Goal: Task Accomplishment & Management: Use online tool/utility

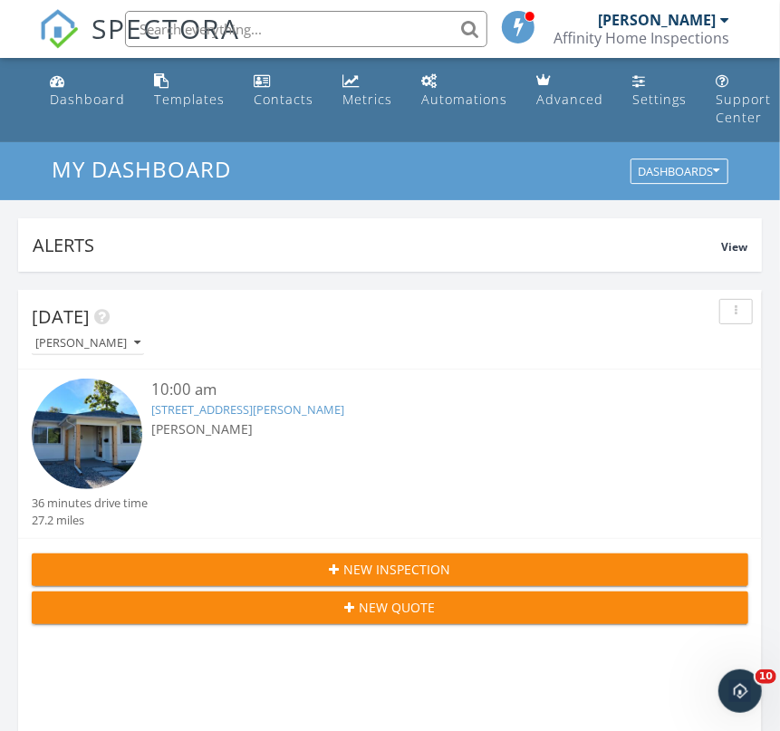
click at [292, 406] on link "2120 W Custer Pl, Denver, CO 80223" at bounding box center [247, 409] width 193 height 16
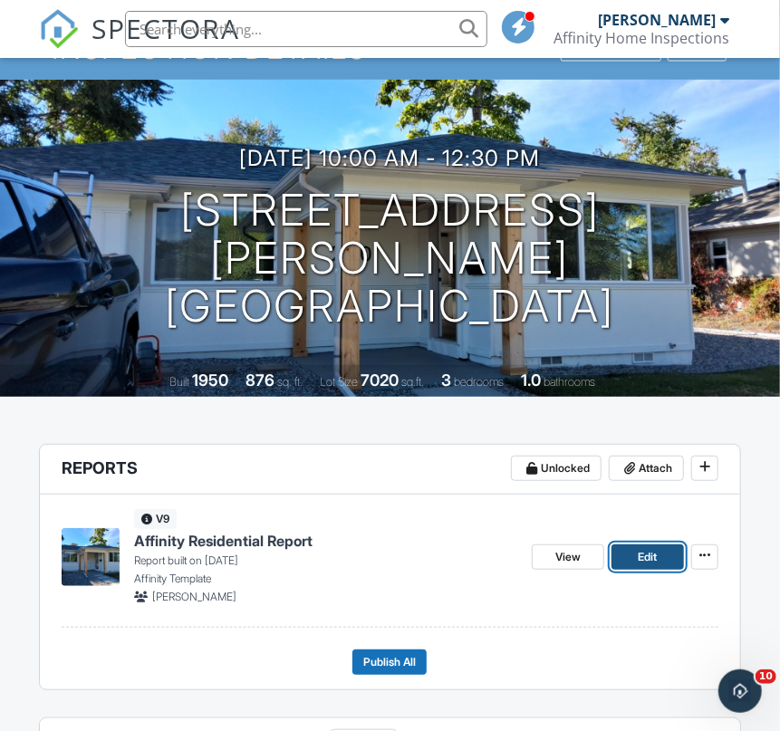
click at [666, 556] on link "Edit" at bounding box center [648, 557] width 72 height 25
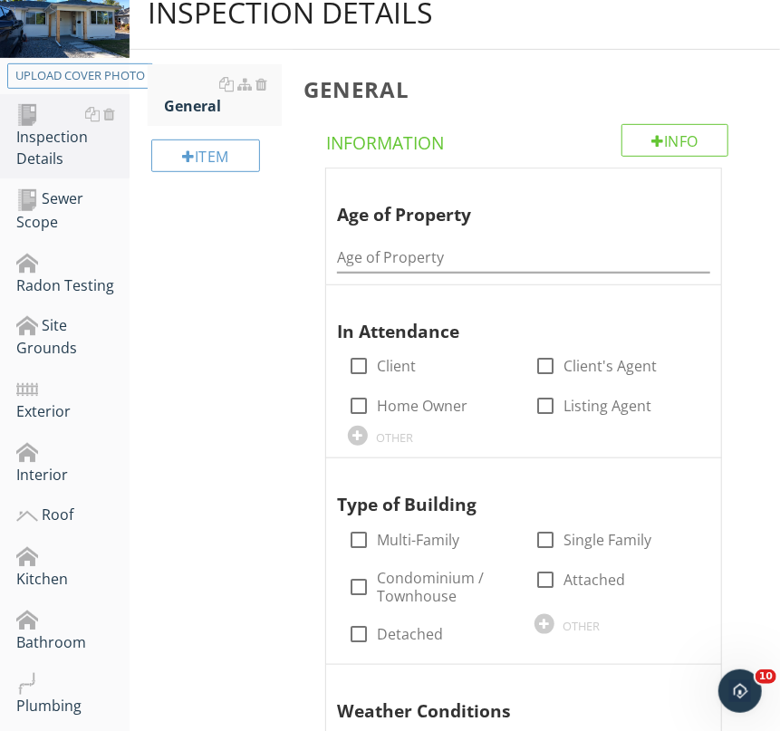
scroll to position [288, 0]
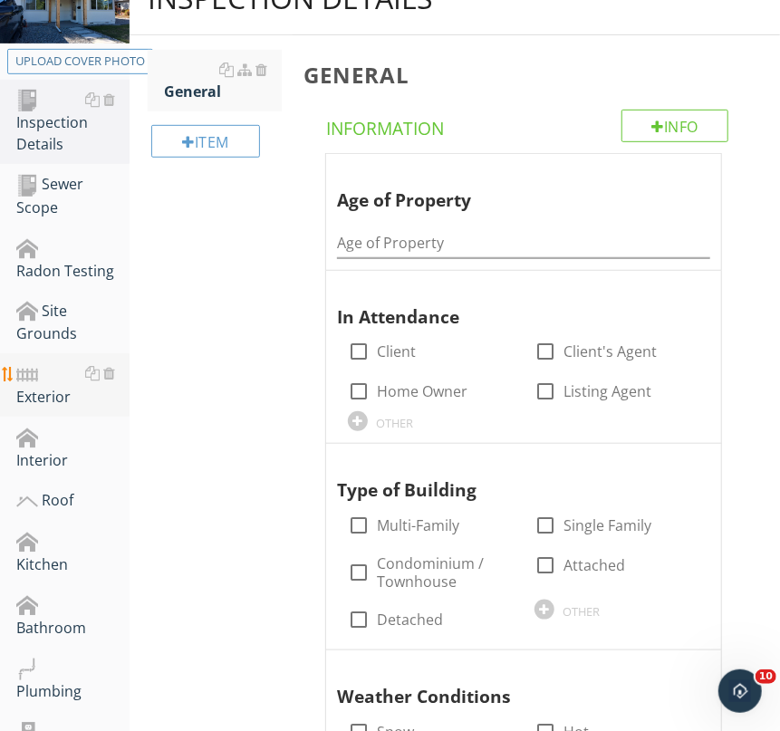
click at [41, 385] on div "Exterior" at bounding box center [72, 384] width 113 height 45
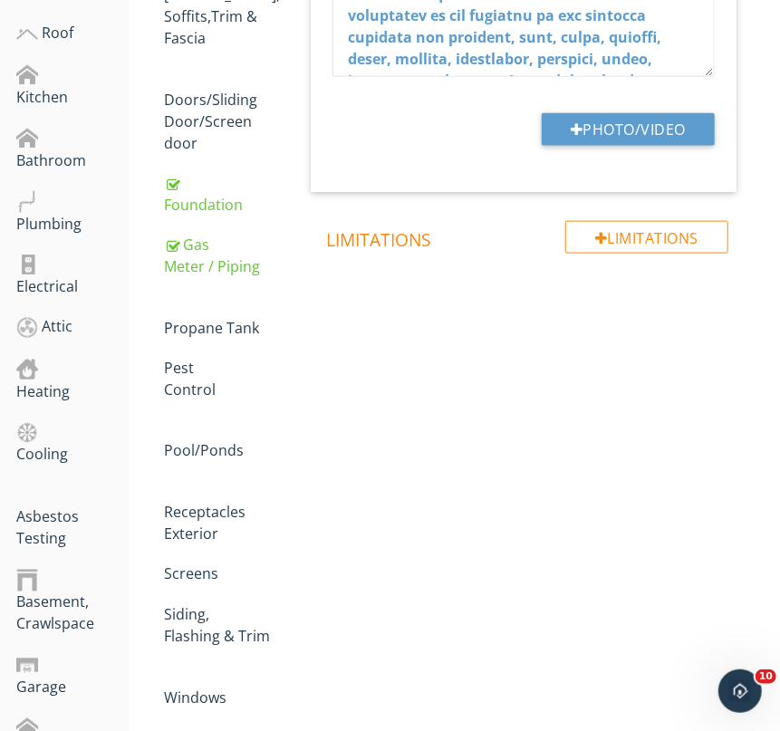
scroll to position [924, 0]
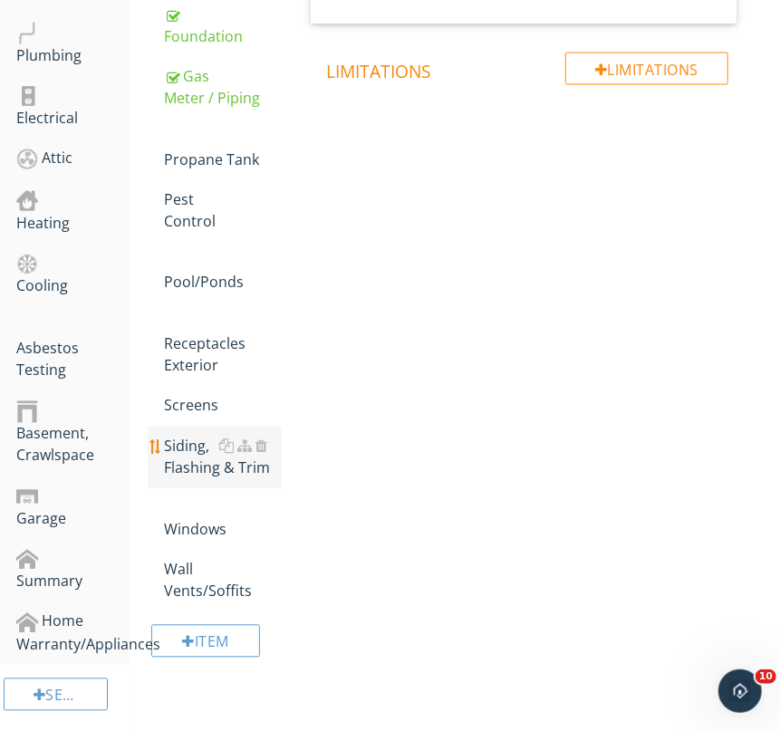
click at [190, 442] on div "Siding, Flashing & Trim" at bounding box center [222, 457] width 117 height 43
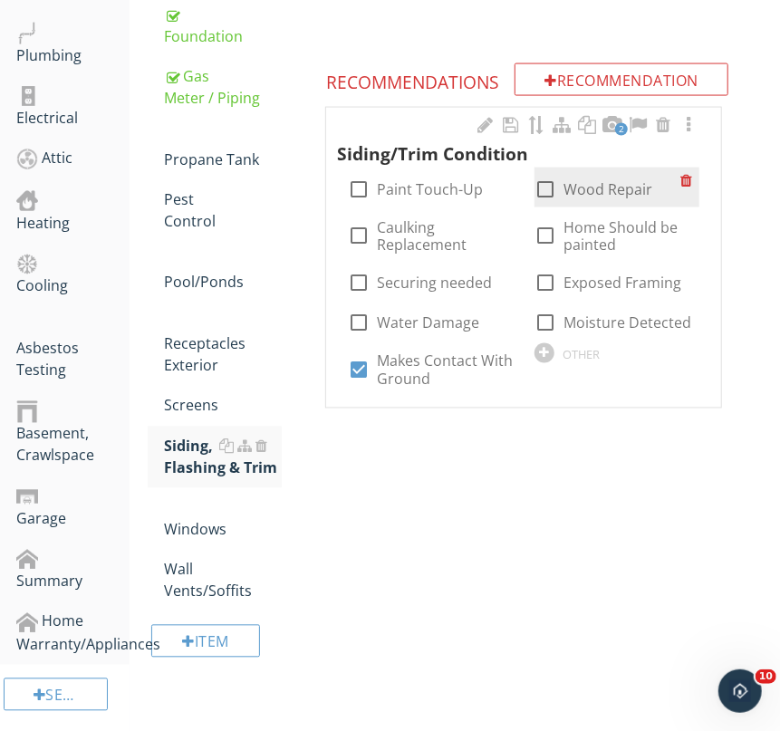
click at [553, 190] on div at bounding box center [545, 189] width 31 height 31
checkbox input "true"
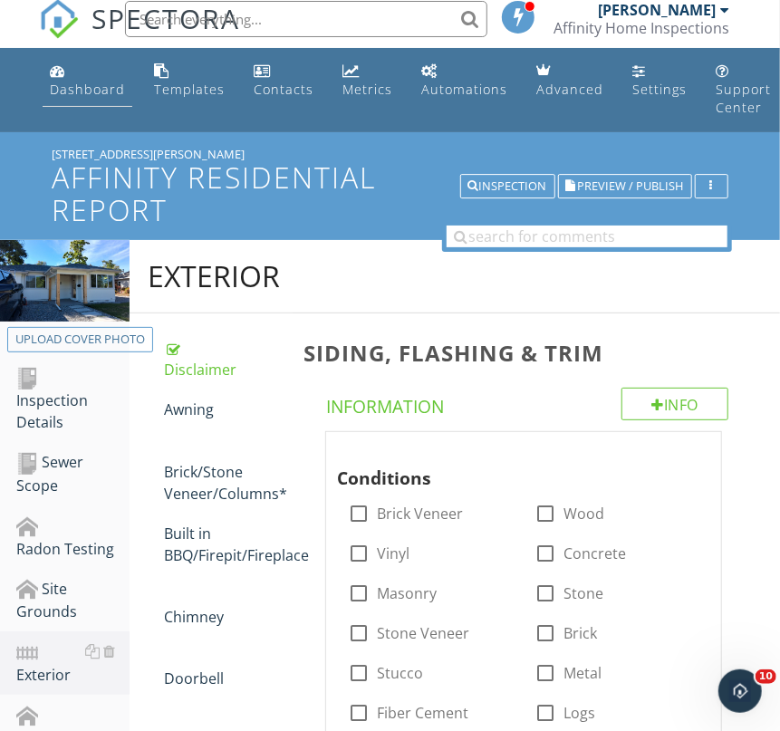
scroll to position [14, 0]
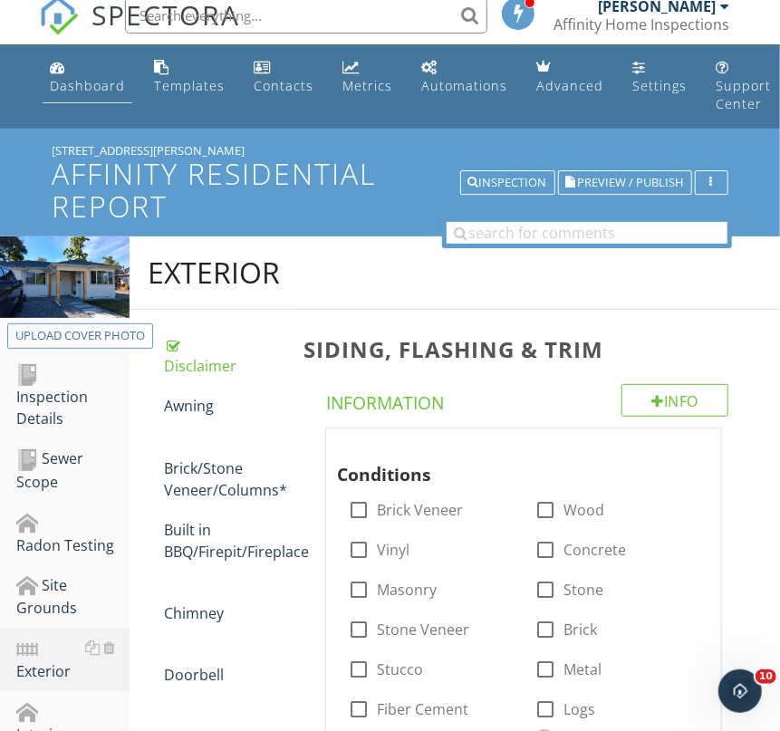
click at [85, 95] on link "Dashboard" at bounding box center [88, 78] width 90 height 52
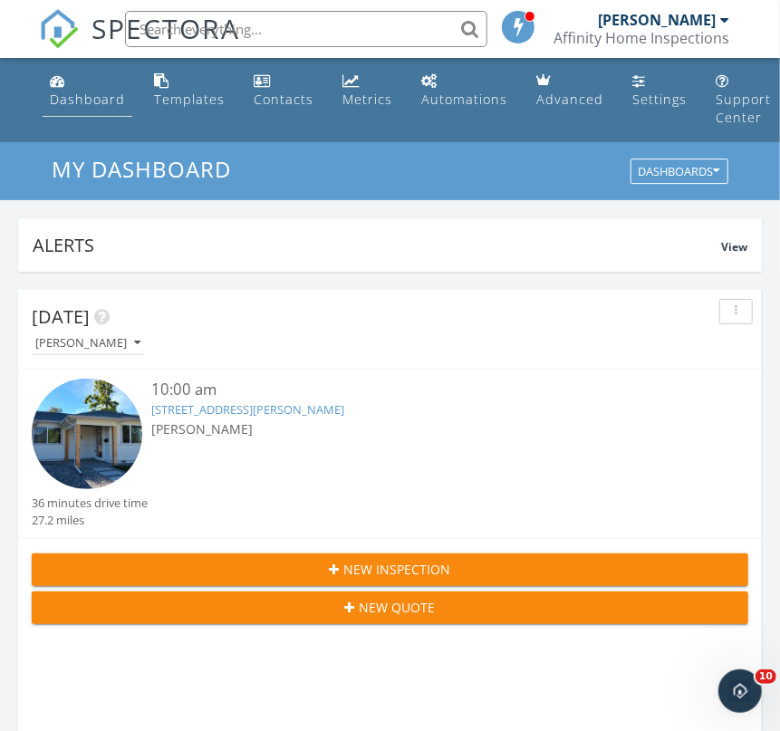
click at [81, 96] on div "Dashboard" at bounding box center [87, 99] width 75 height 17
